Goal: Check status: Check status

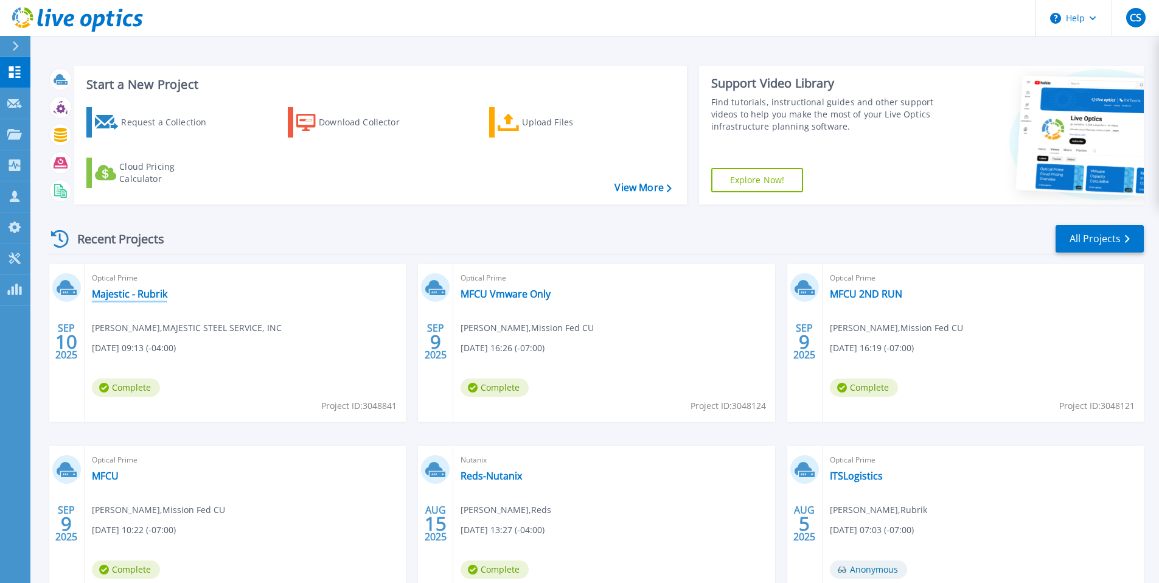
click at [125, 291] on link "Majestic - Rubrik" at bounding box center [129, 294] width 75 height 12
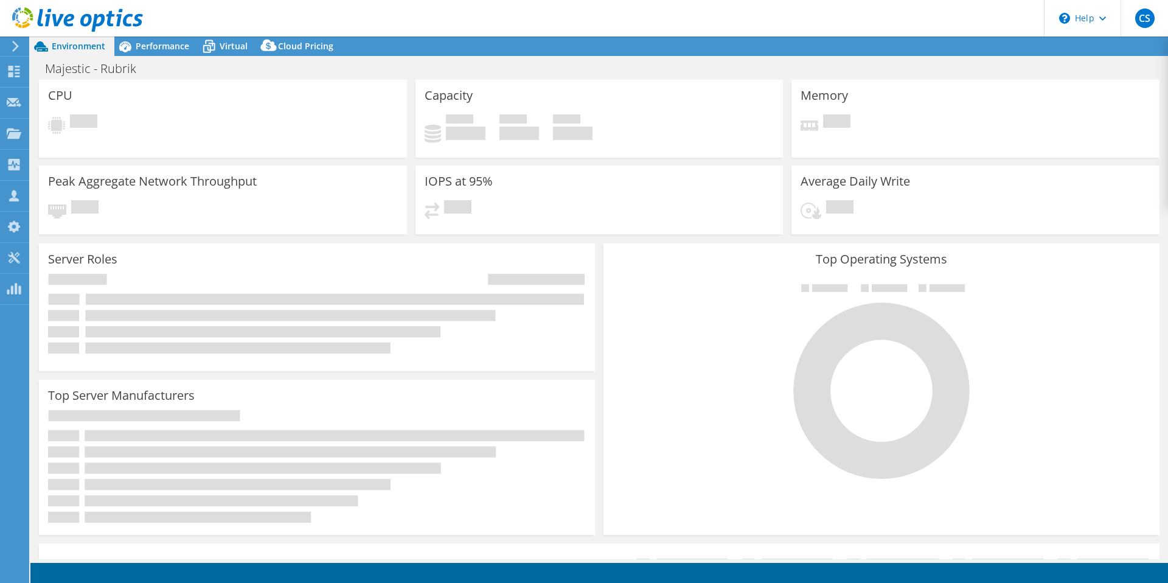
select select "USD"
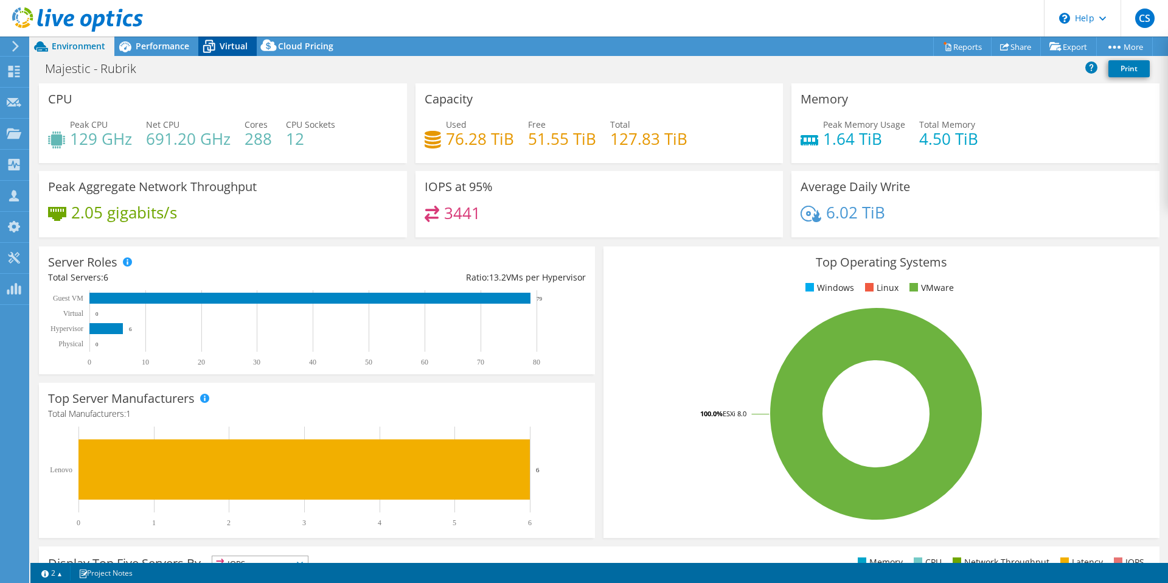
click at [233, 44] on span "Virtual" at bounding box center [234, 46] width 28 height 12
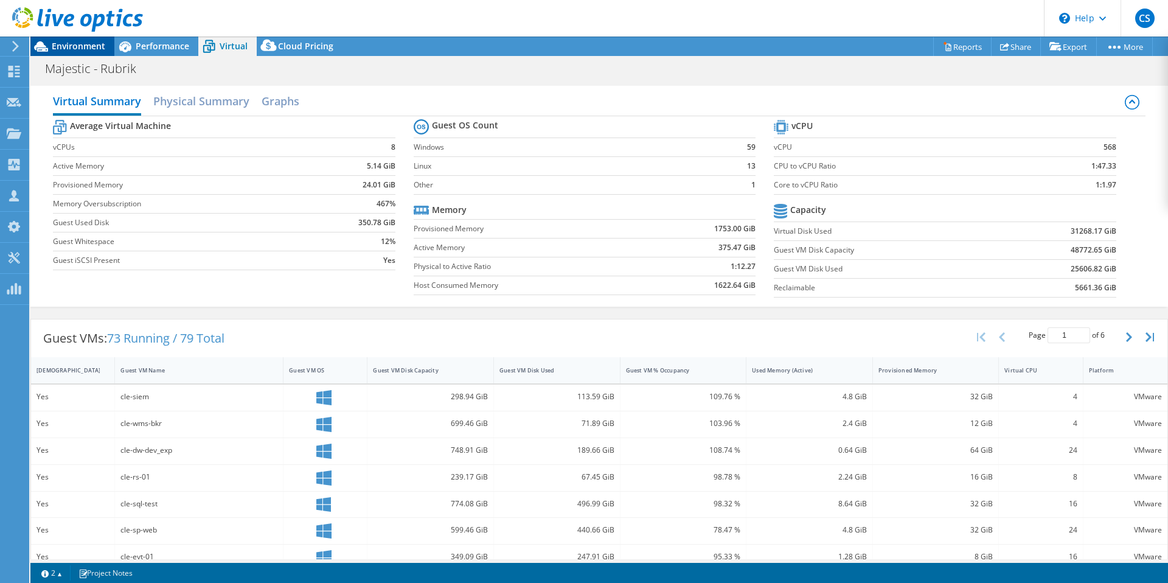
click at [70, 50] on span "Environment" at bounding box center [79, 46] width 54 height 12
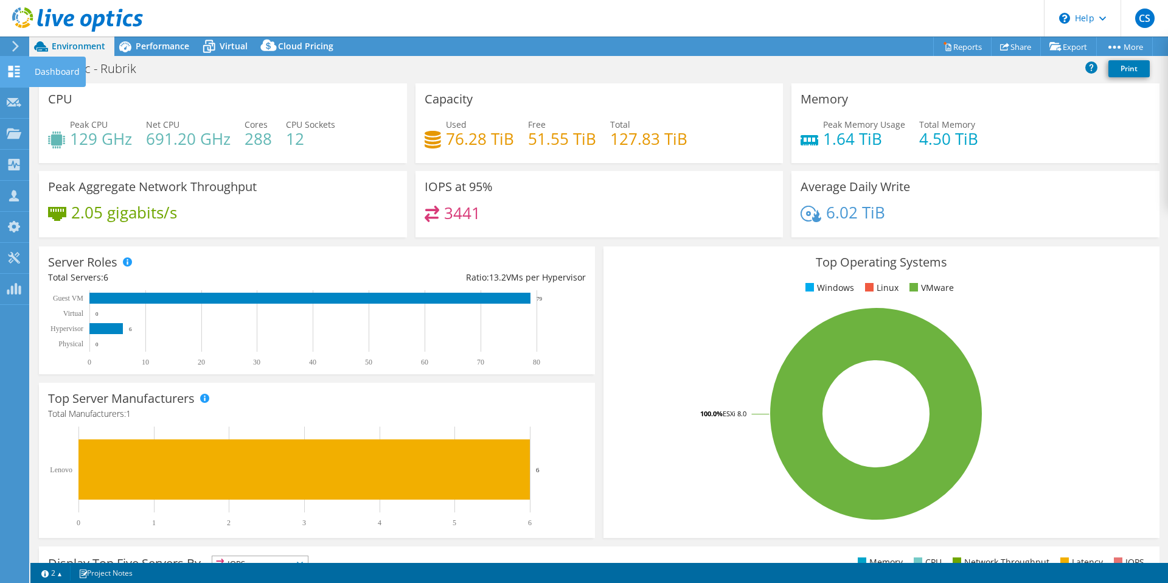
click at [58, 70] on div "Dashboard" at bounding box center [57, 72] width 57 height 30
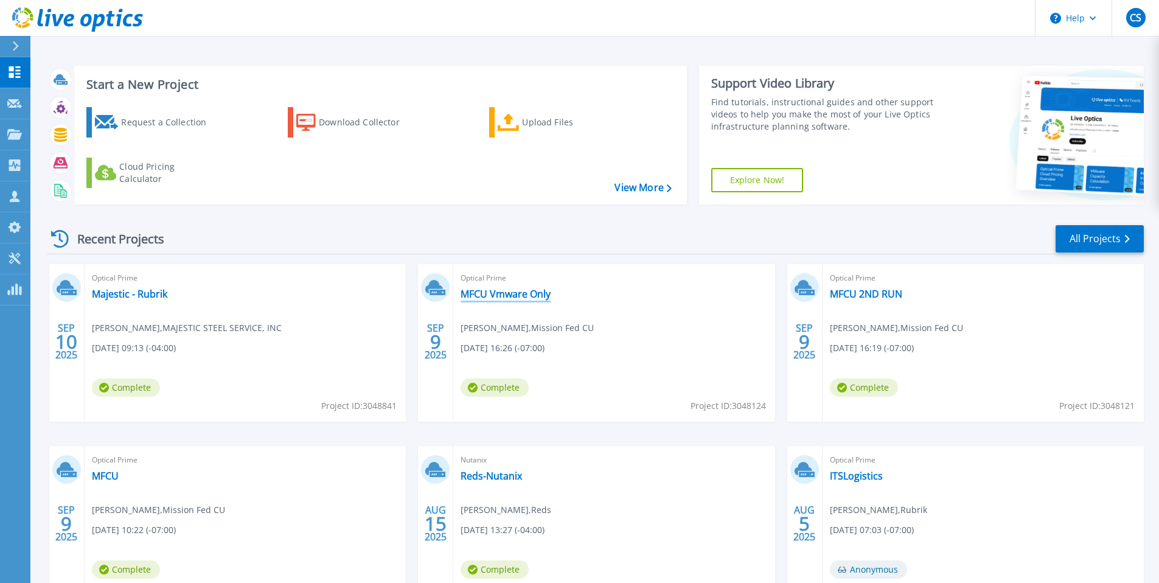
click at [525, 292] on link "MFCU Vmware Only" at bounding box center [506, 294] width 90 height 12
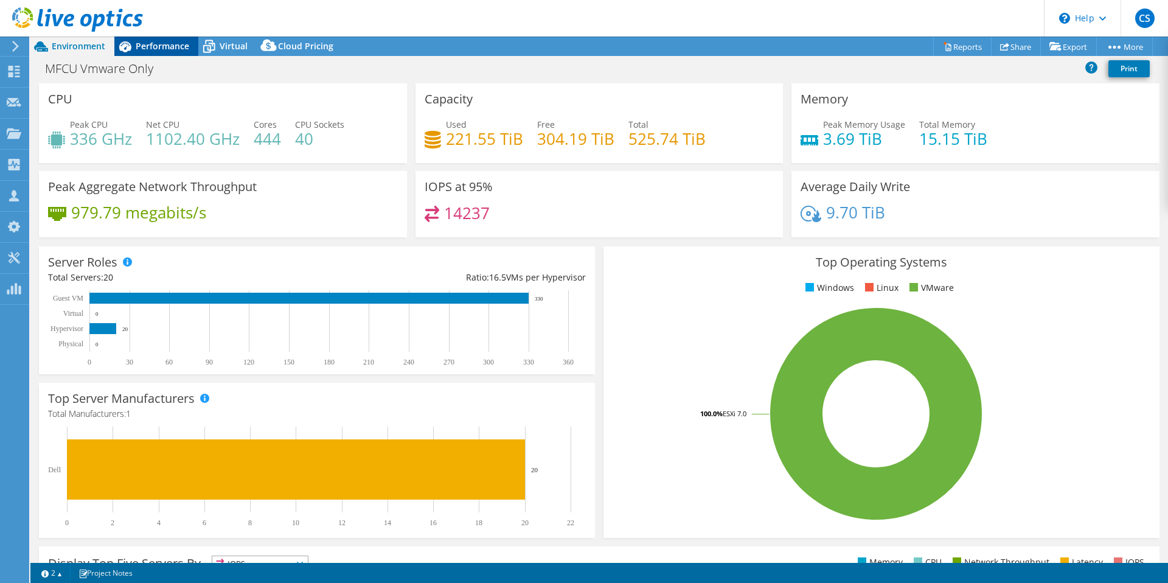
click at [165, 41] on span "Performance" at bounding box center [163, 46] width 54 height 12
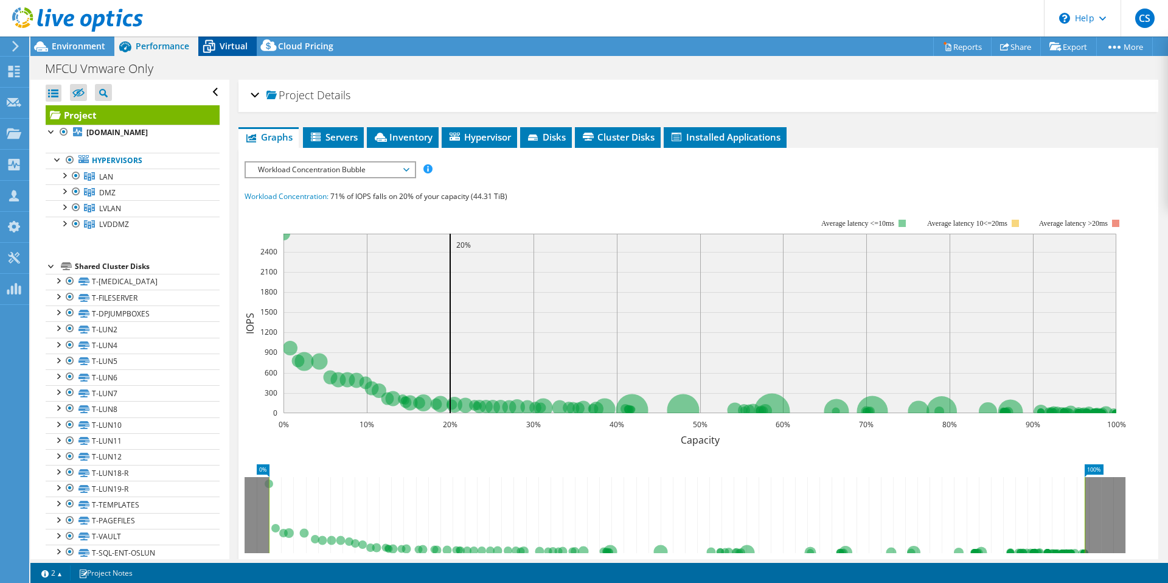
click at [228, 55] on div "Virtual" at bounding box center [227, 46] width 58 height 19
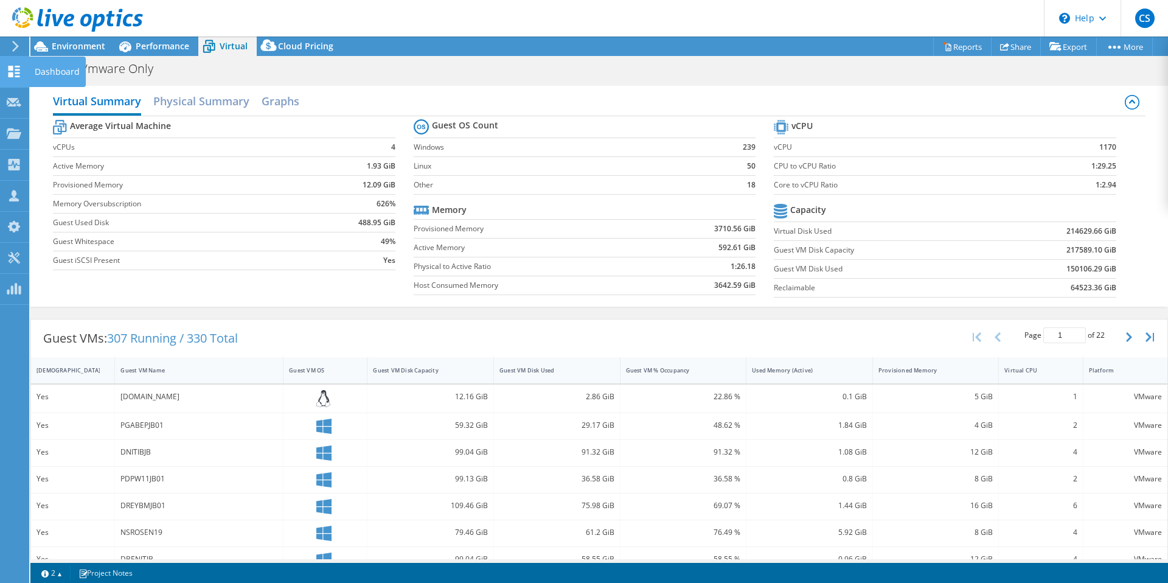
click at [36, 71] on div "Dashboard" at bounding box center [57, 72] width 57 height 30
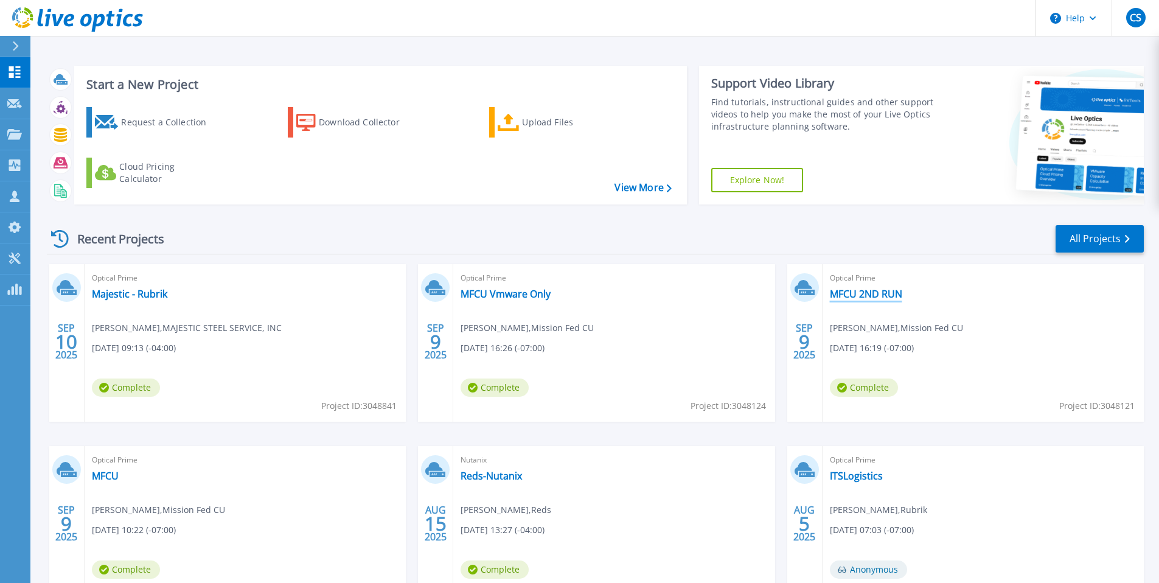
click at [877, 294] on link "MFCU 2ND RUN" at bounding box center [866, 294] width 72 height 12
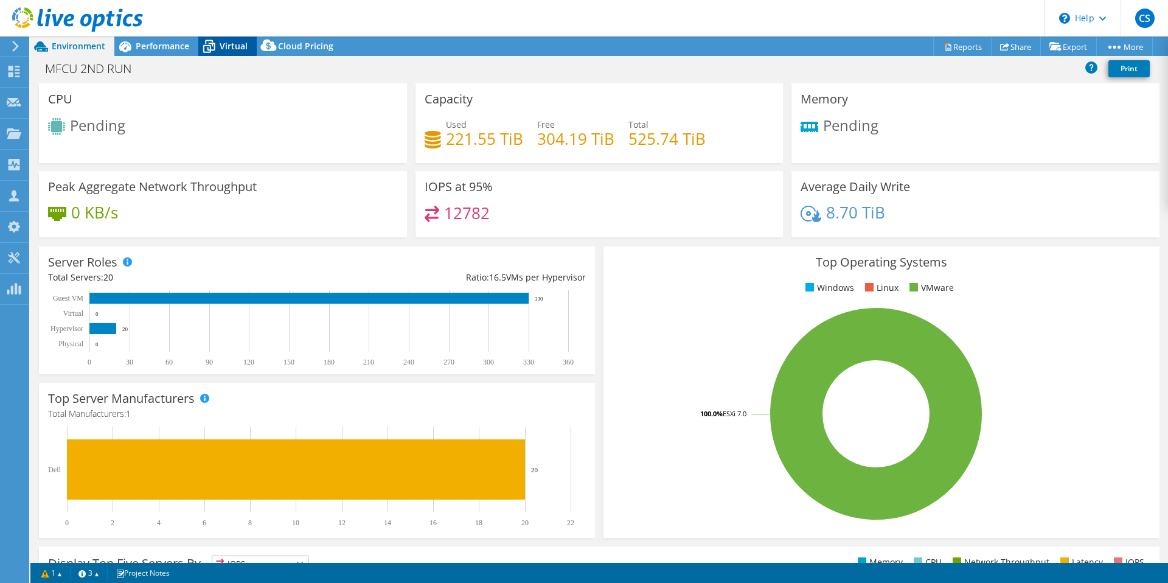
click at [223, 47] on span "Virtual" at bounding box center [234, 46] width 28 height 12
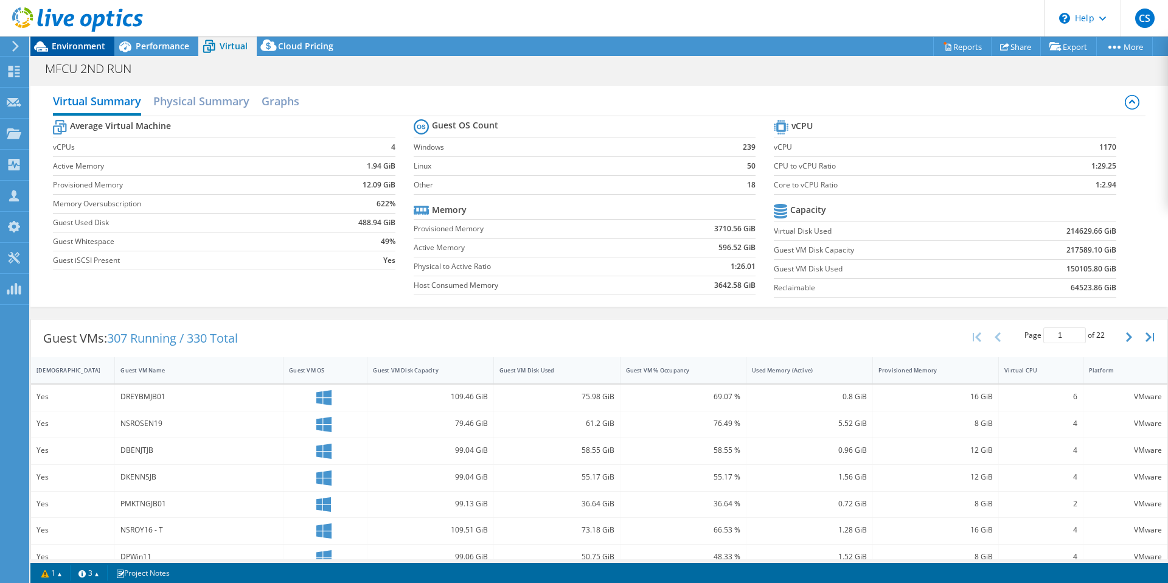
click at [75, 49] on span "Environment" at bounding box center [79, 46] width 54 height 12
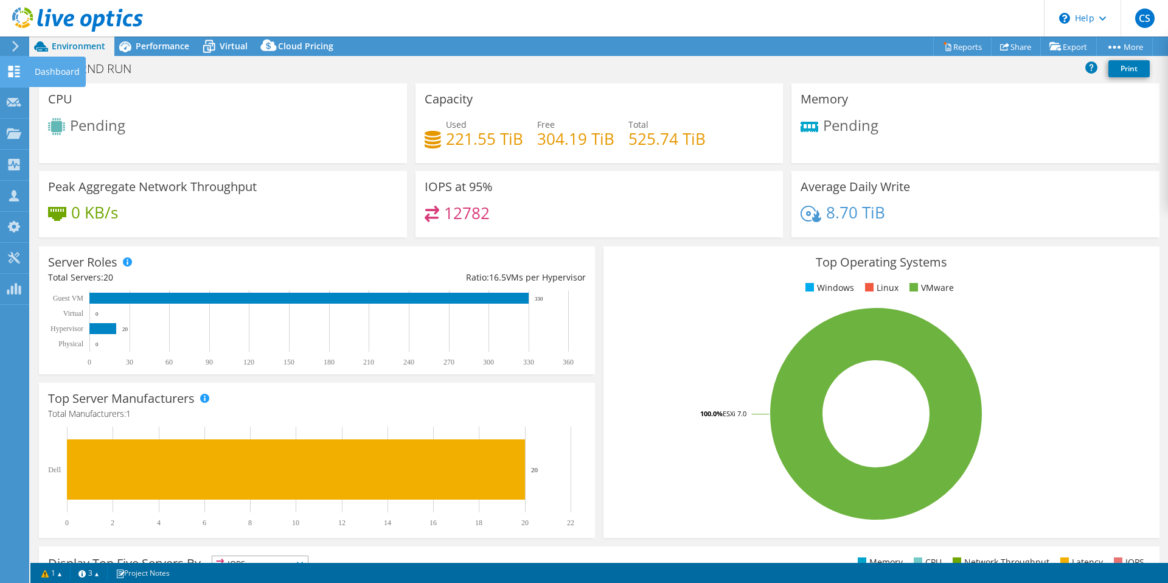
click at [67, 73] on div "Dashboard" at bounding box center [57, 72] width 57 height 30
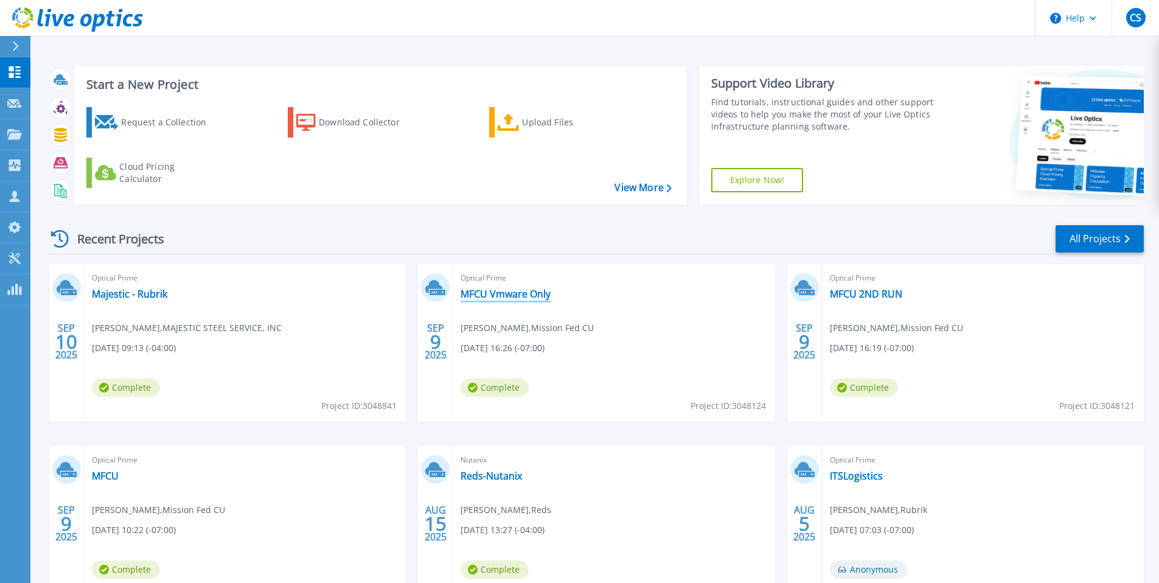
click at [510, 292] on link "MFCU Vmware Only" at bounding box center [506, 294] width 90 height 12
